Goal: Task Accomplishment & Management: Complete application form

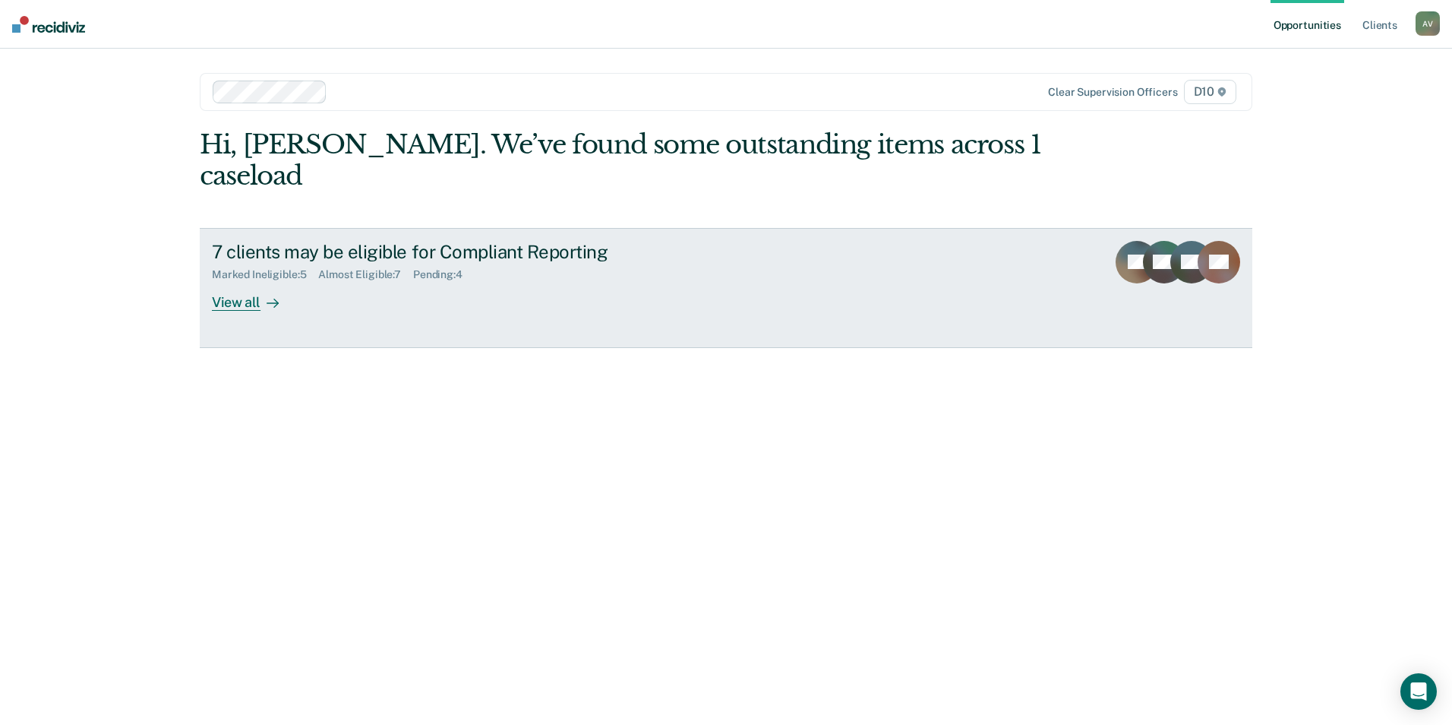
click at [425, 260] on div "7 clients may be eligible for Compliant Reporting Marked Ineligible : 5 Almost …" at bounding box center [497, 276] width 570 height 70
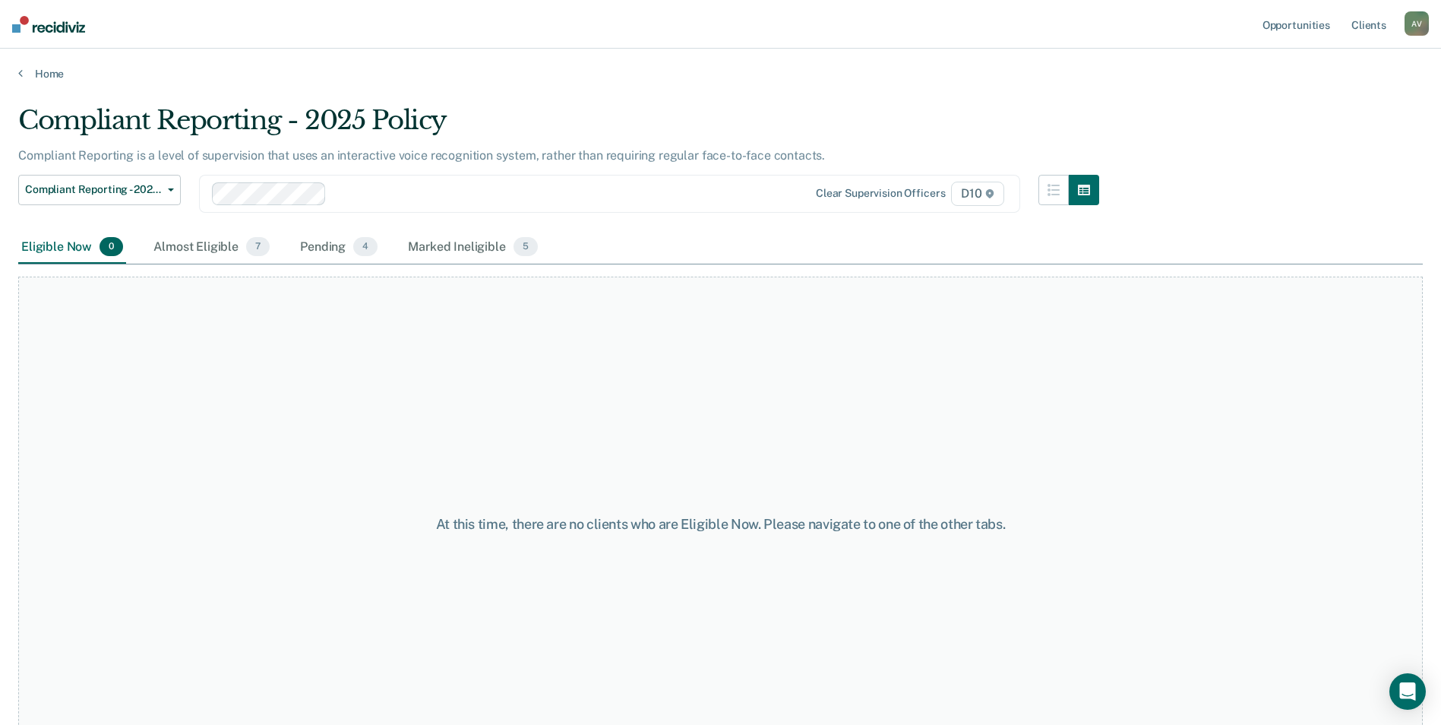
click at [280, 251] on div "Eligible Now 0 Almost Eligible 7 Pending 4 Marked Ineligible 5" at bounding box center [279, 247] width 523 height 33
click at [251, 246] on span "7" at bounding box center [258, 247] width 24 height 20
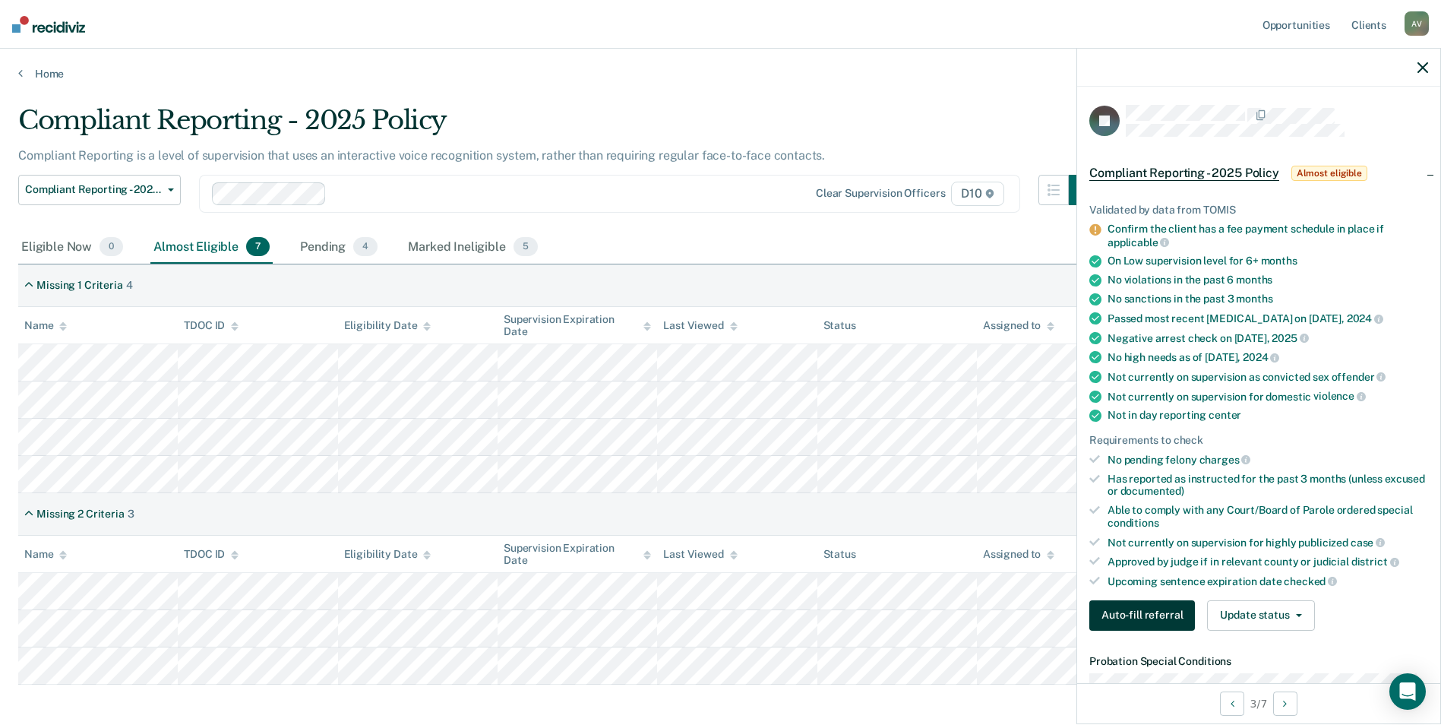
click at [1174, 618] on button "Auto-fill referral" at bounding box center [1142, 615] width 106 height 30
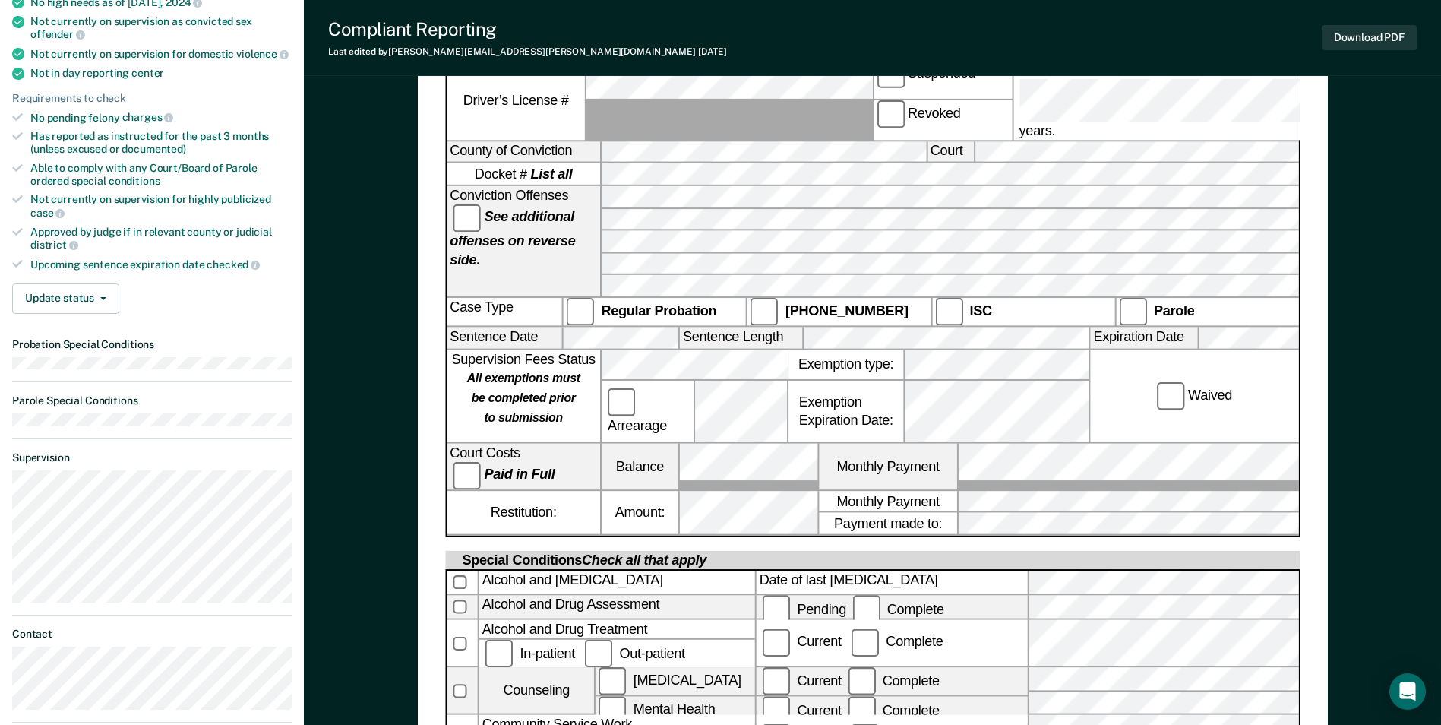
scroll to position [456, 0]
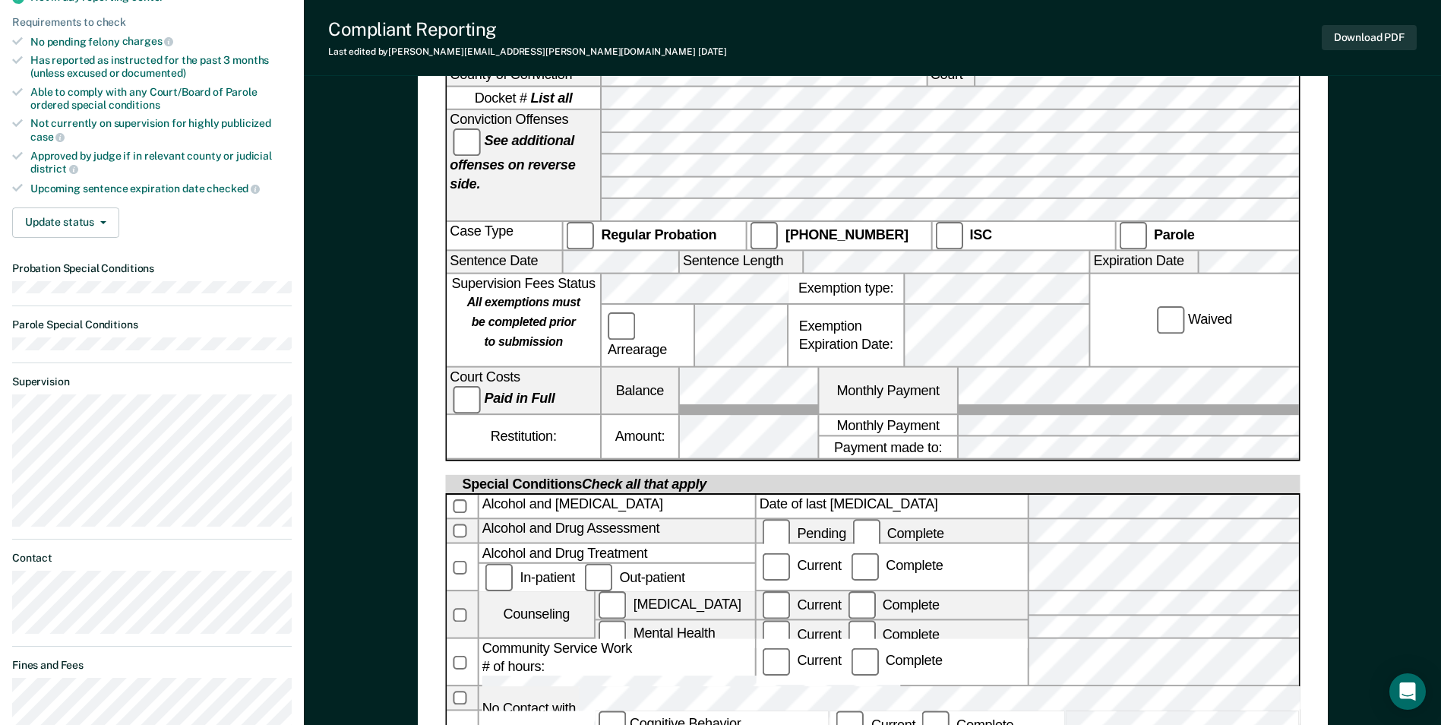
click at [995, 639] on div "Community Service Work # of hours: Current Complete" at bounding box center [873, 663] width 852 height 48
click at [459, 653] on div "Alcohol and [MEDICAL_DATA] Date of last [MEDICAL_DATA] Alcohol and Drug Assessm…" at bounding box center [872, 661] width 855 height 336
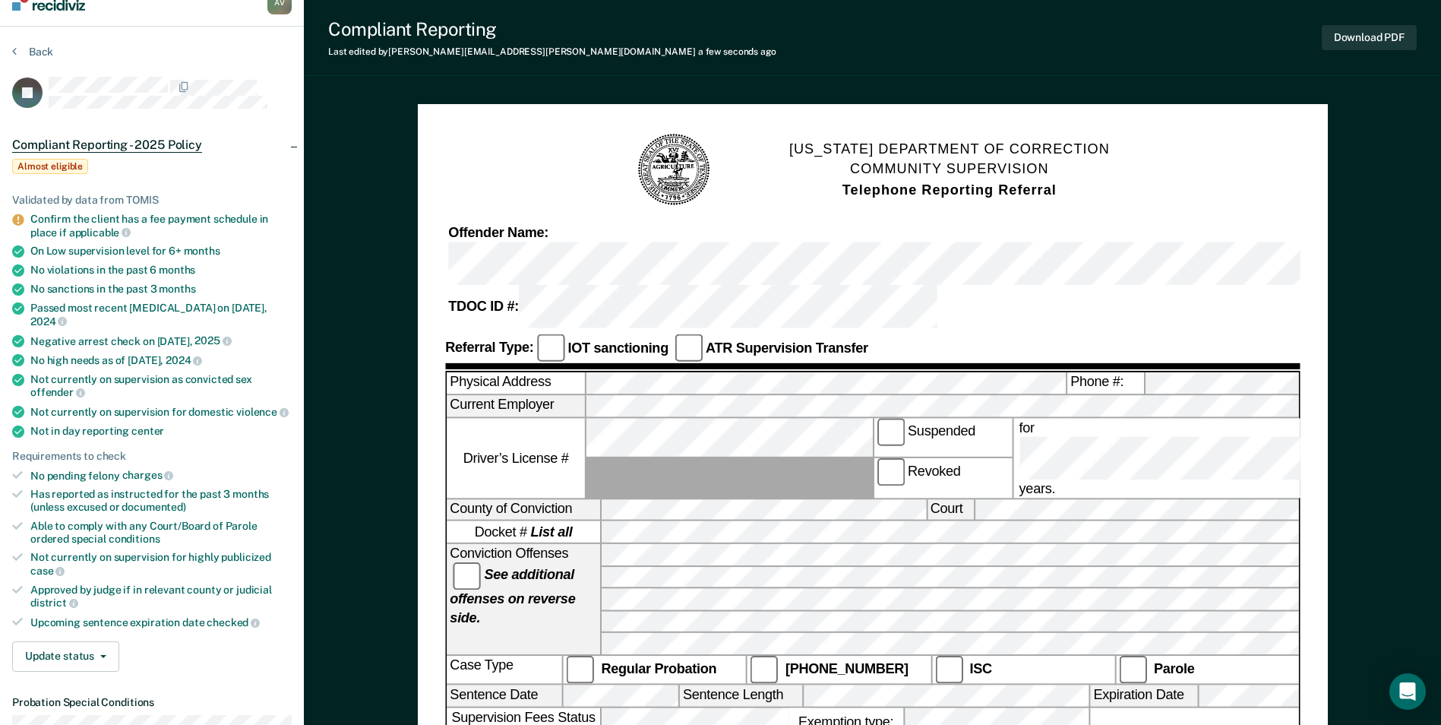
scroll to position [0, 0]
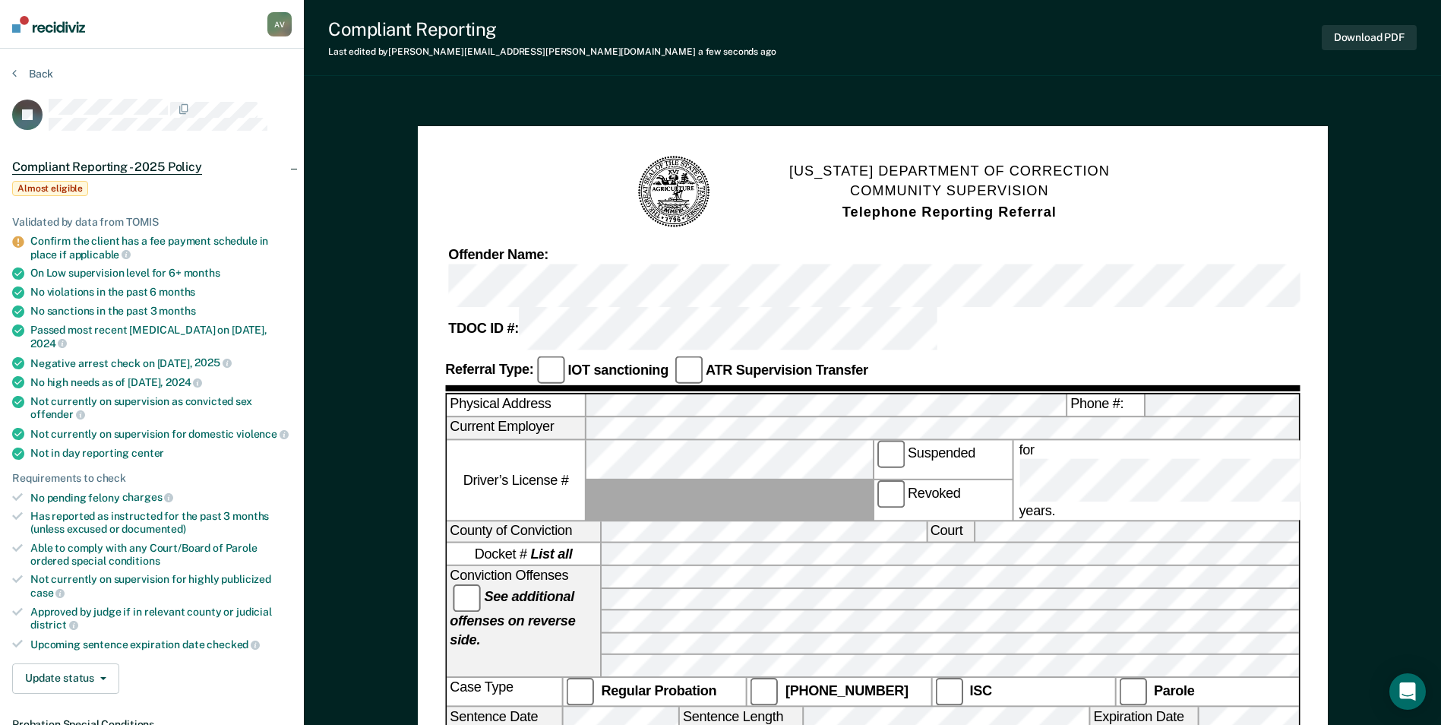
click at [1358, 22] on div "Download PDF" at bounding box center [1369, 37] width 95 height 39
click at [1357, 39] on button "Download PDF" at bounding box center [1369, 37] width 95 height 25
